Goal: Information Seeking & Learning: Find specific fact

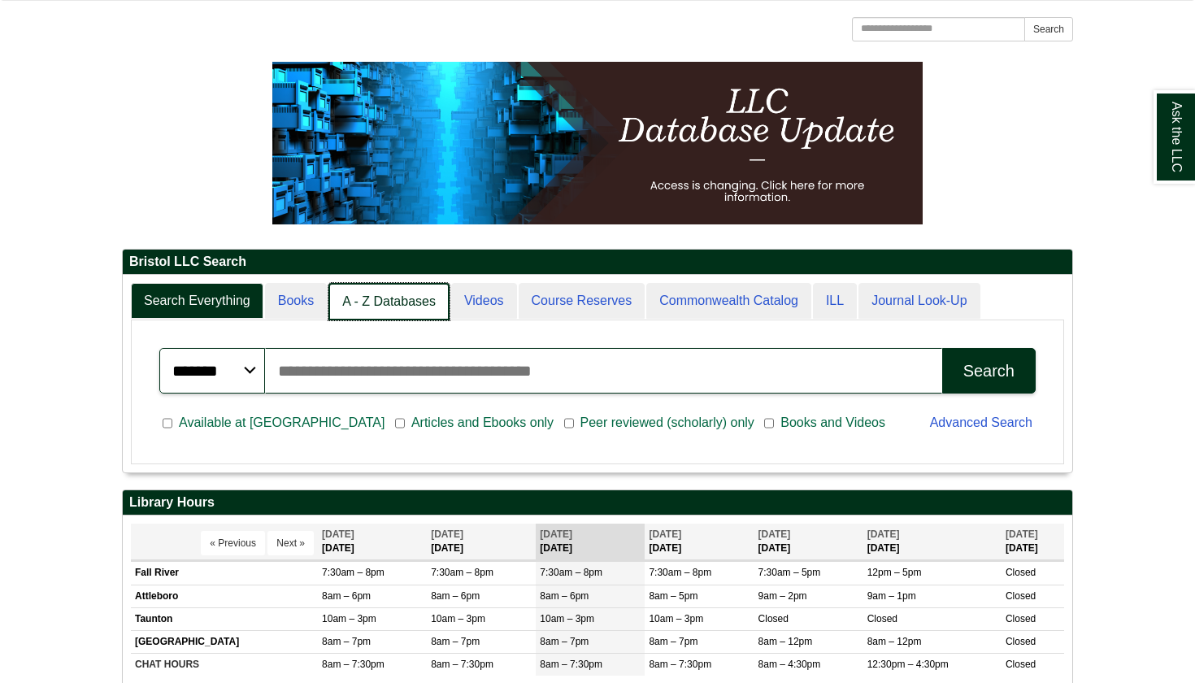
scroll to position [8, 8]
click at [408, 303] on link "A - Z Databases" at bounding box center [388, 302] width 121 height 38
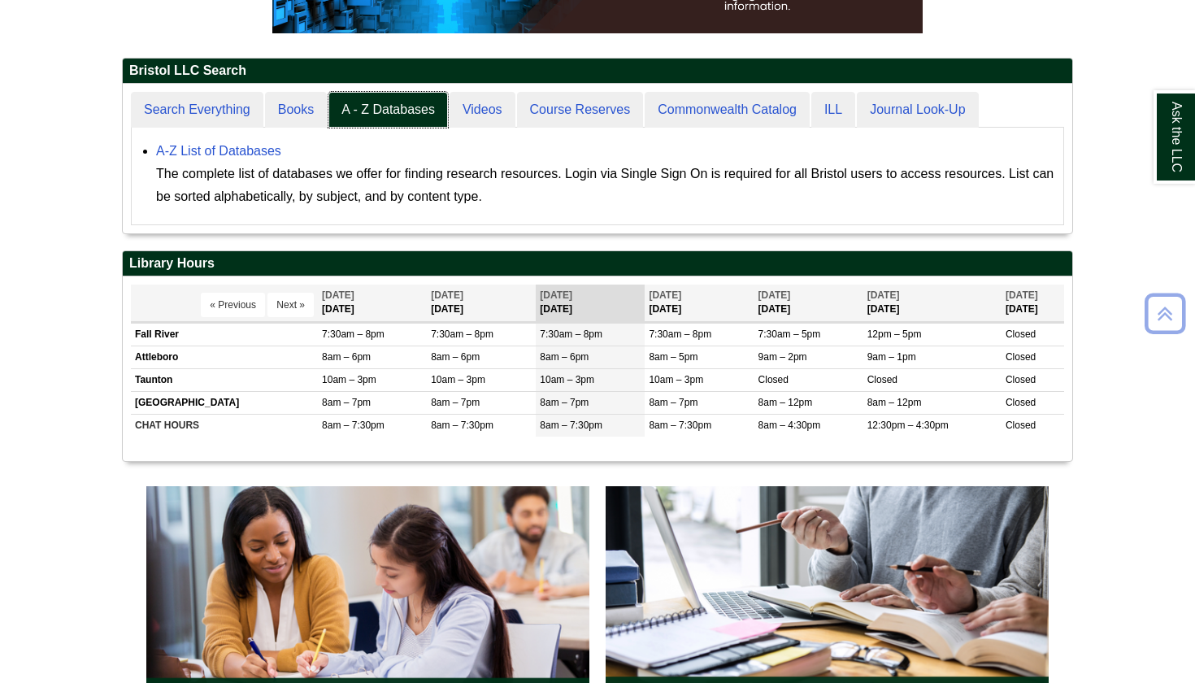
scroll to position [150, 950]
click at [275, 154] on link "A-Z List of Databases" at bounding box center [218, 151] width 125 height 14
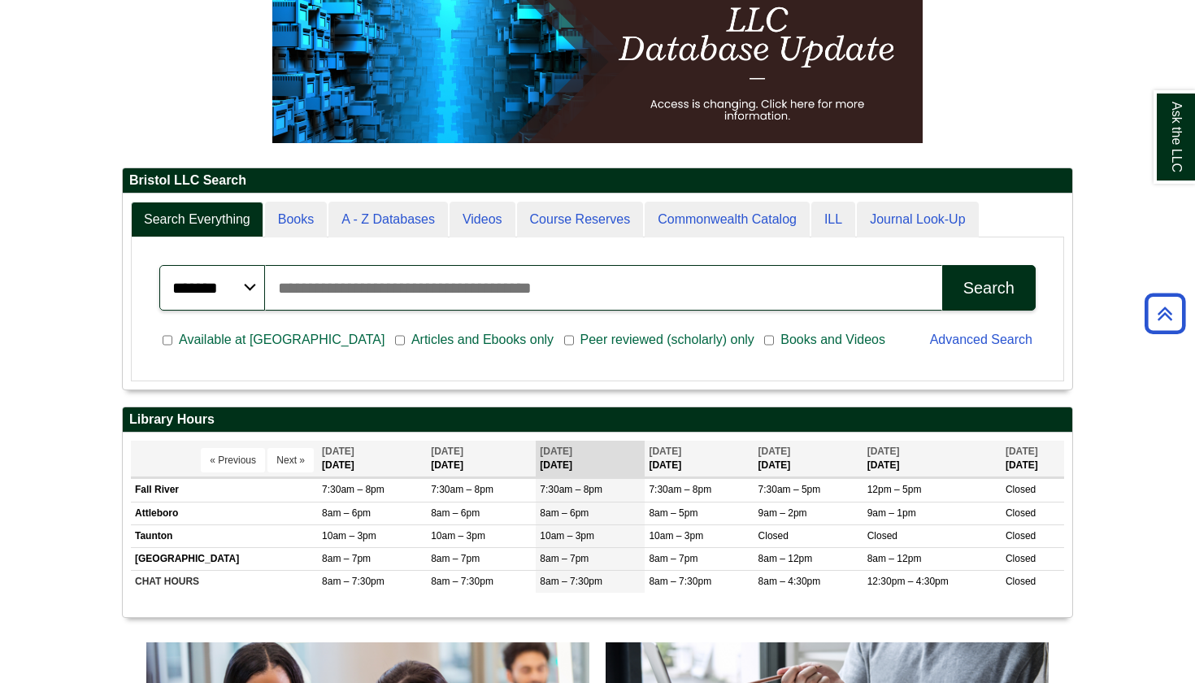
scroll to position [233, 0]
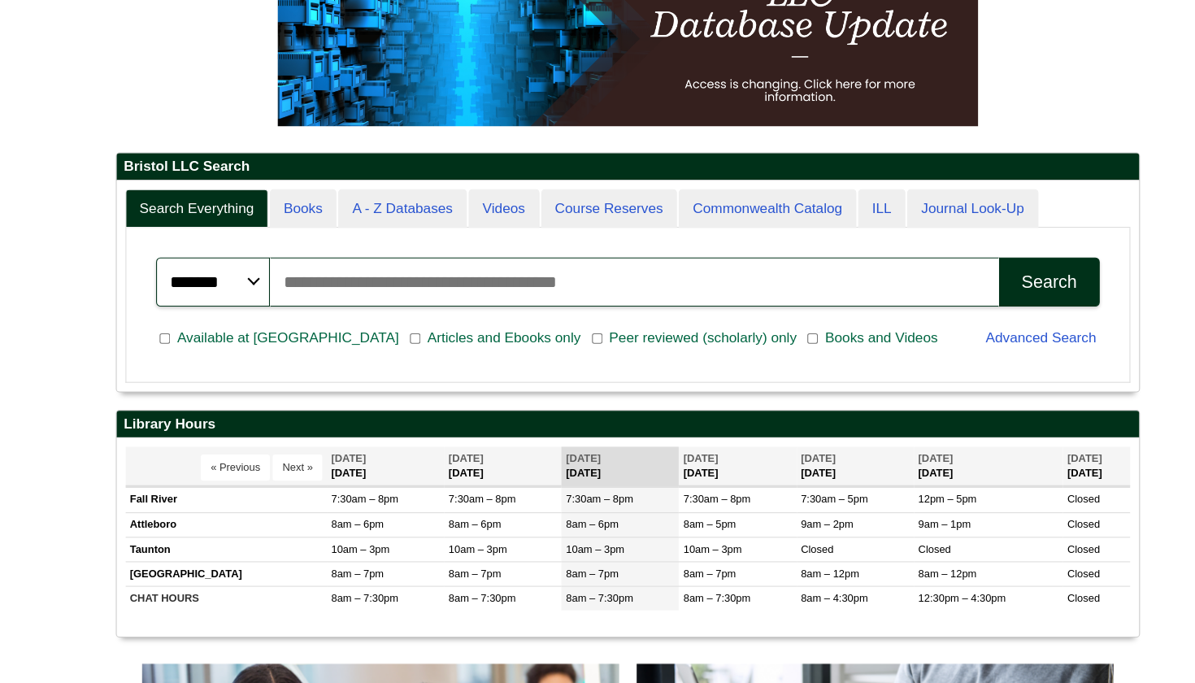
click at [359, 284] on input "Search articles, books, journals & more" at bounding box center [603, 307] width 677 height 46
click at [974, 284] on button "Search" at bounding box center [989, 307] width 94 height 46
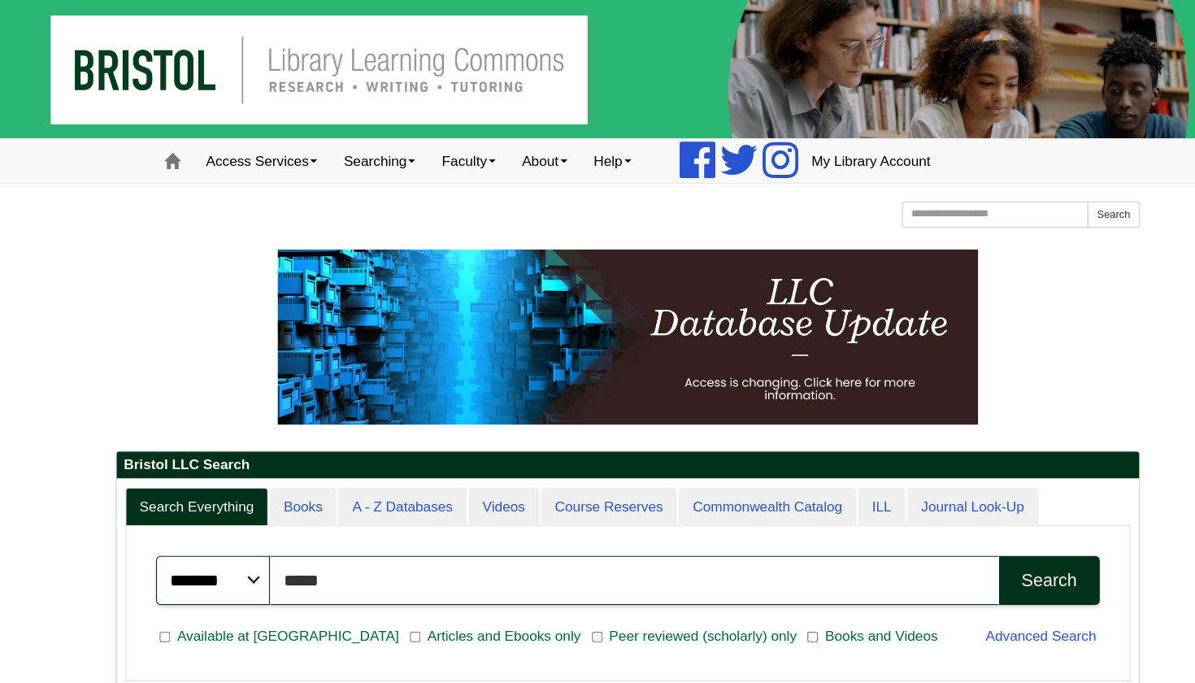
scroll to position [0, 0]
click at [974, 538] on button "Search" at bounding box center [989, 539] width 94 height 46
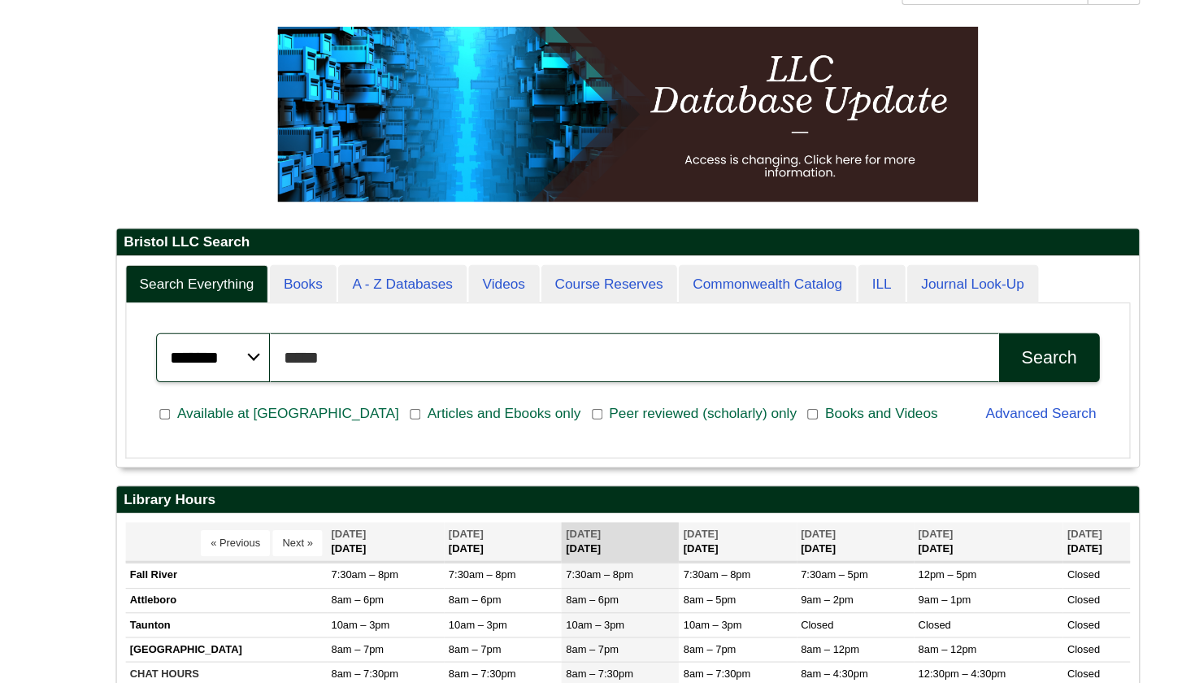
scroll to position [196, 950]
click at [974, 358] on button "Search" at bounding box center [989, 381] width 94 height 46
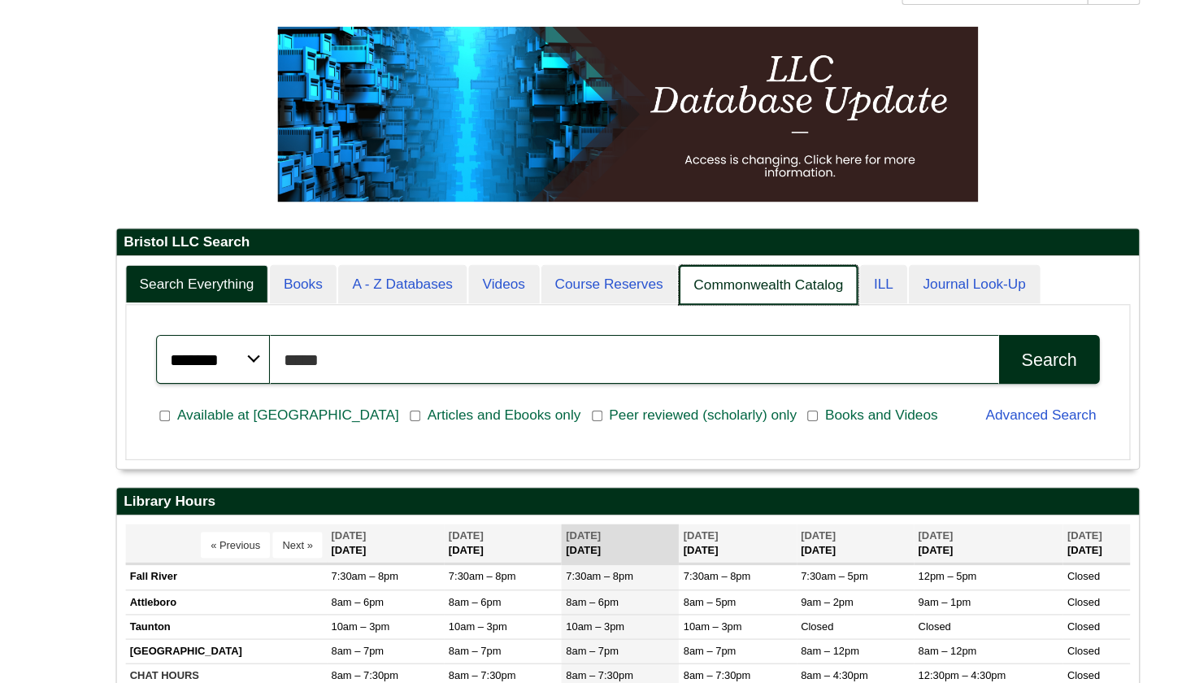
scroll to position [198, 950]
type input "*"
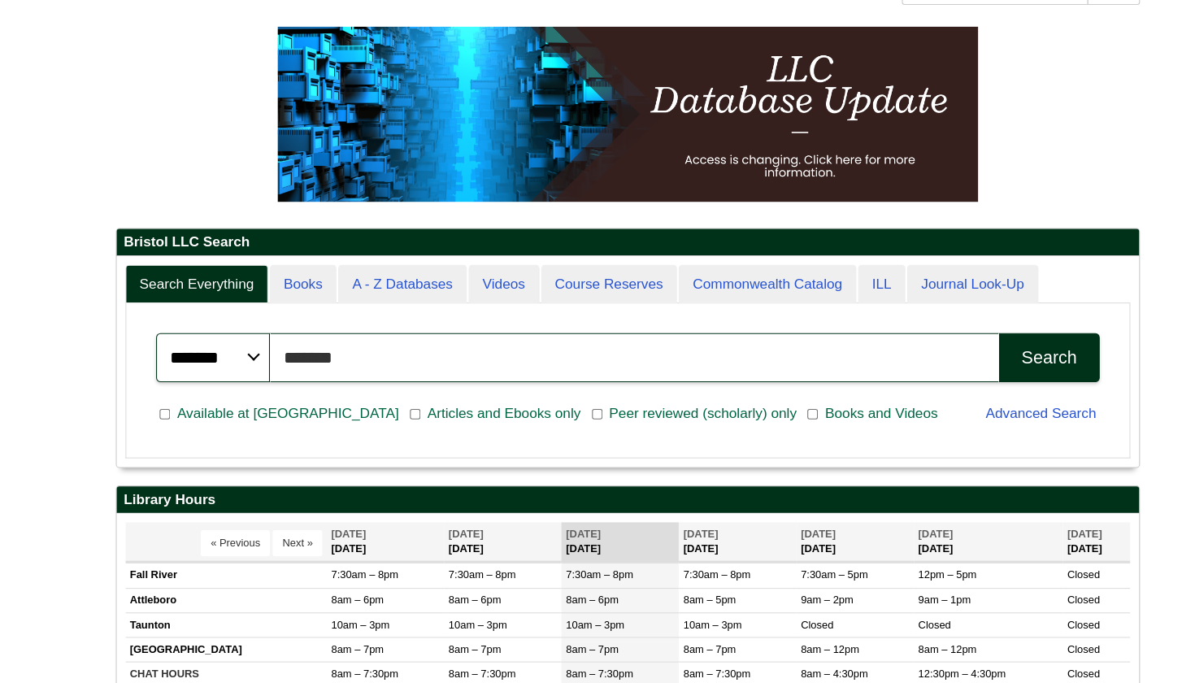
scroll to position [196, 950]
click at [974, 358] on button "Search" at bounding box center [989, 381] width 94 height 46
type input "*"
click at [974, 358] on button "Search" at bounding box center [989, 381] width 94 height 46
type input "*"
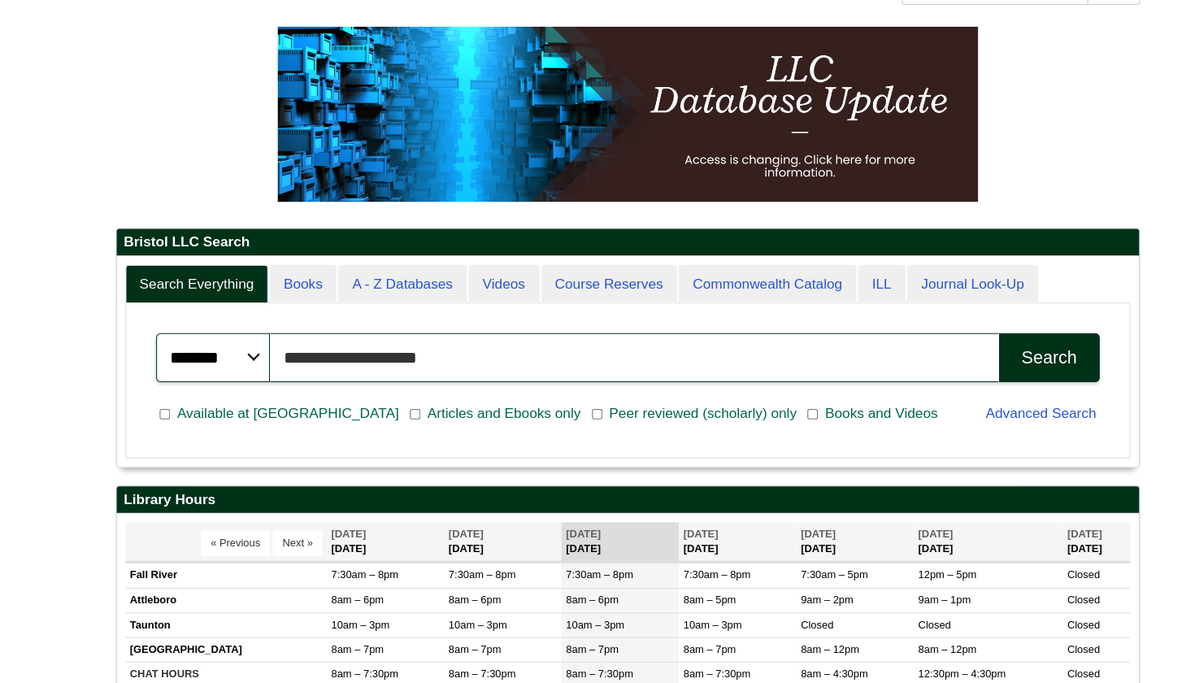
click at [974, 358] on button "Search" at bounding box center [989, 381] width 94 height 46
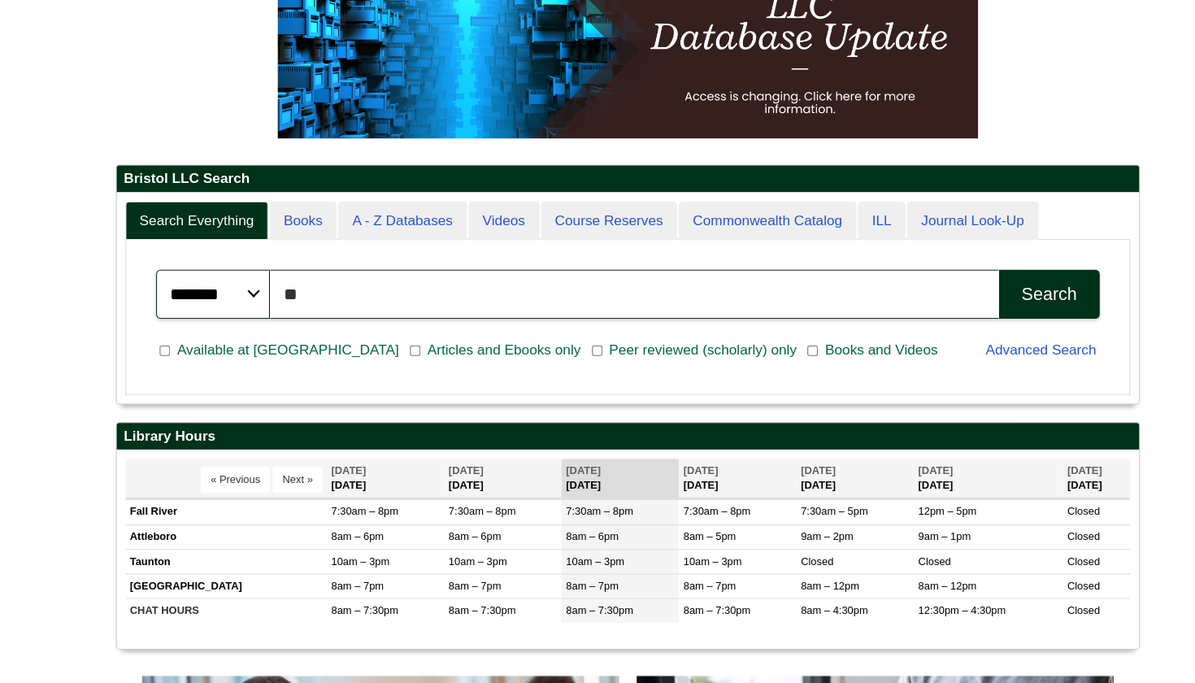
type input "*"
type input "**********"
click at [974, 299] on button "Search" at bounding box center [989, 322] width 94 height 46
